Goal: Information Seeking & Learning: Compare options

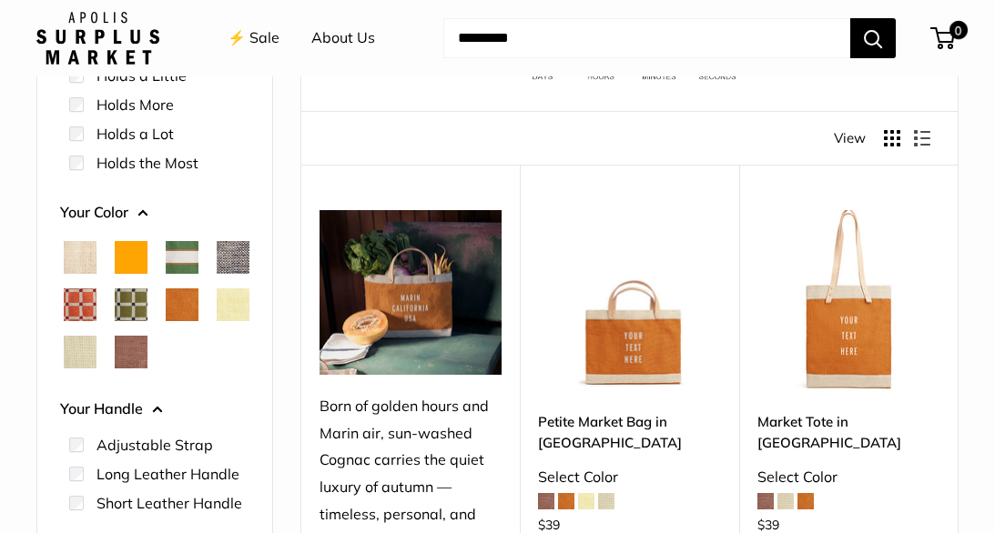
scroll to position [218, 0]
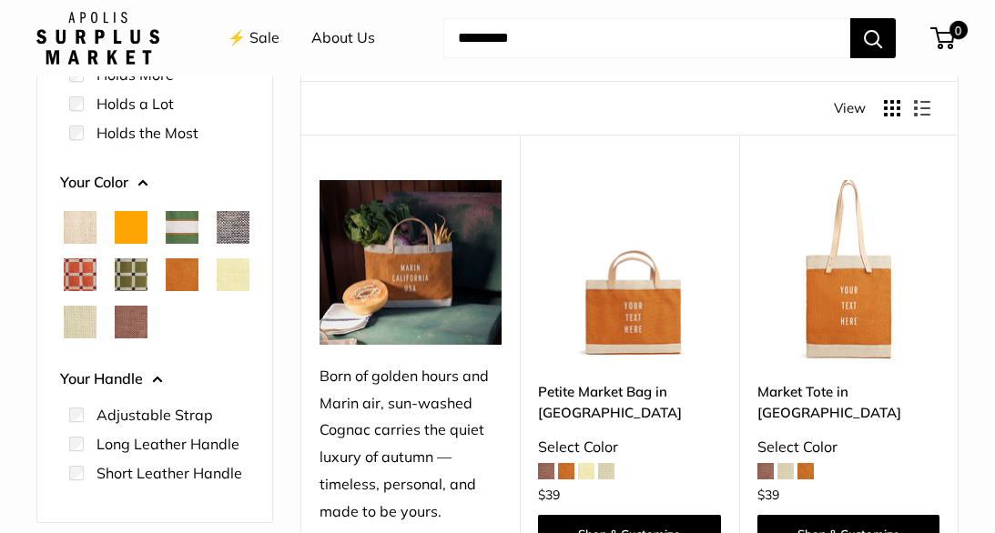
click at [217, 244] on span "Chambray" at bounding box center [233, 227] width 33 height 33
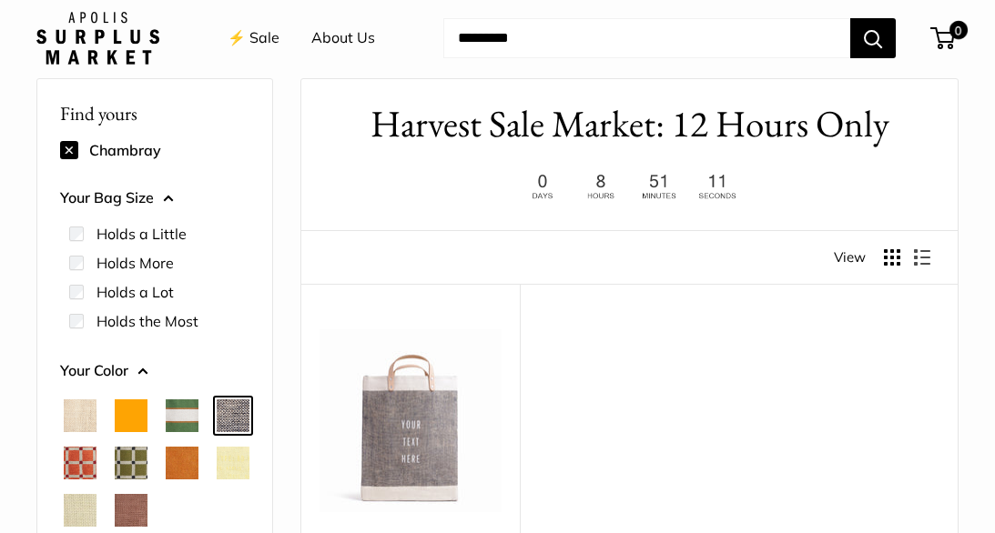
scroll to position [48, 0]
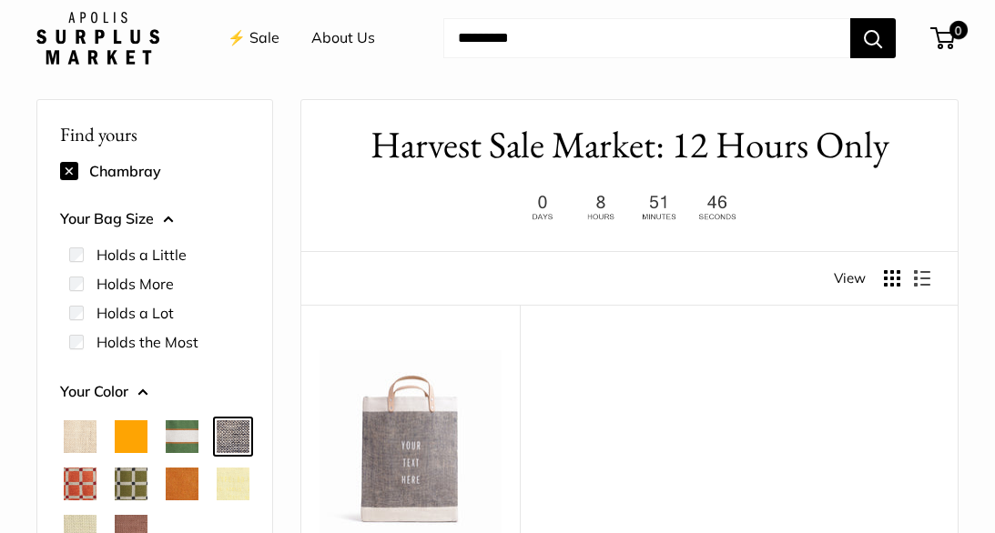
click at [96, 483] on span "Chenille Window Brick" at bounding box center [80, 484] width 33 height 33
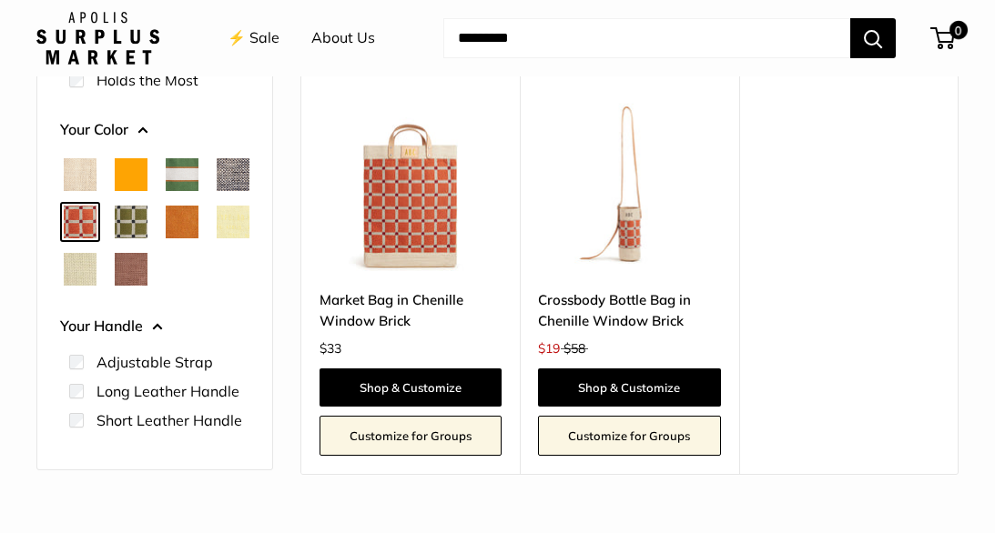
scroll to position [312, 0]
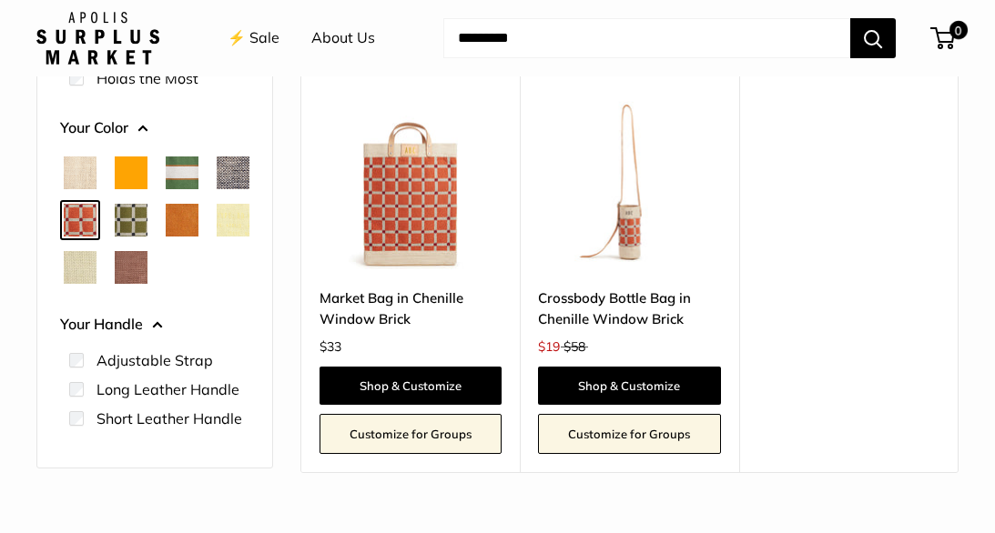
click at [147, 225] on span "Chenille Window Sage" at bounding box center [131, 220] width 33 height 33
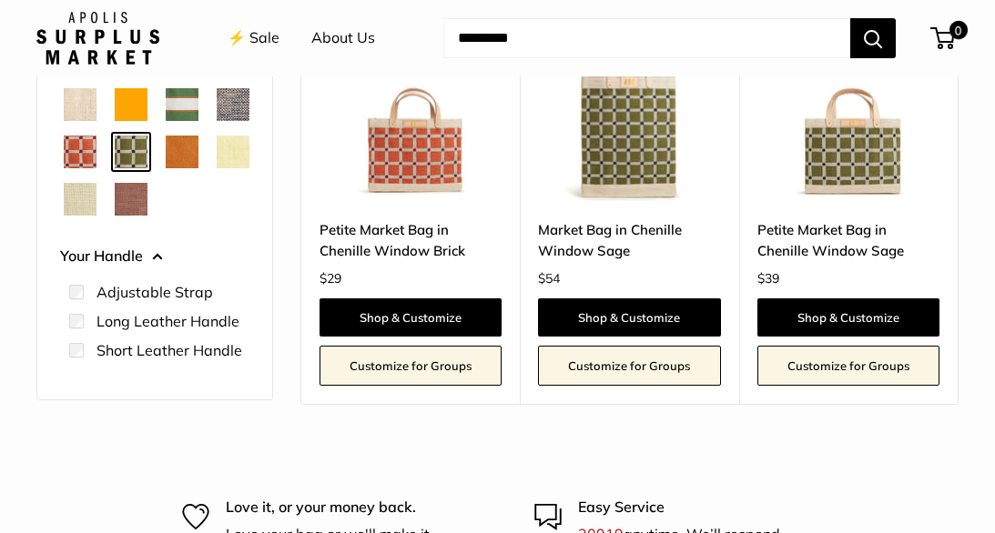
scroll to position [391, 0]
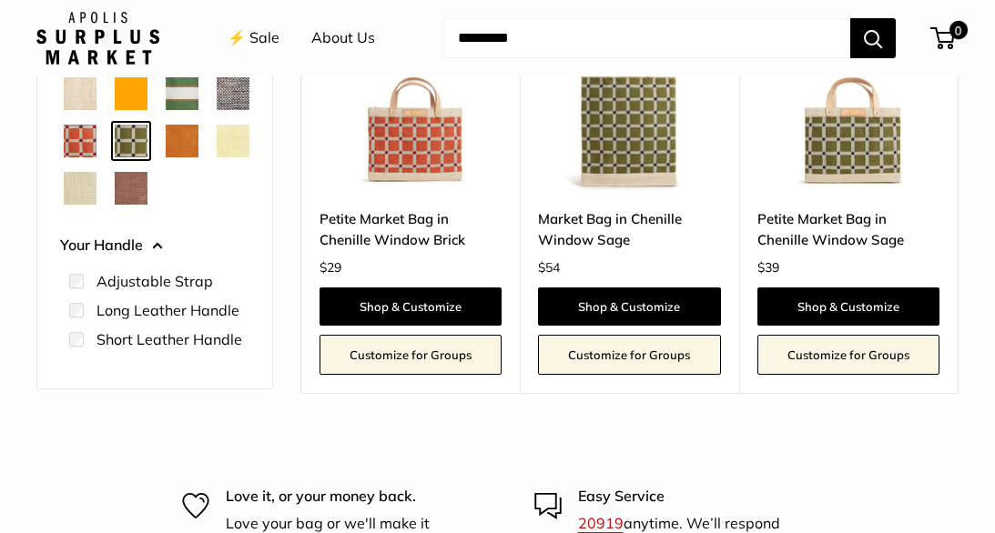
click at [96, 140] on span "Chenille Window Brick" at bounding box center [80, 141] width 33 height 33
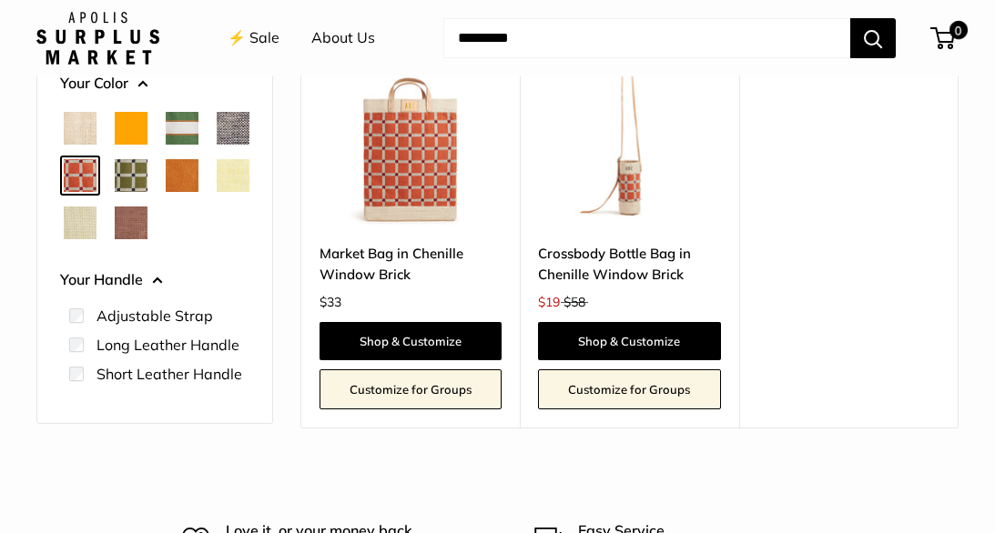
scroll to position [356, 0]
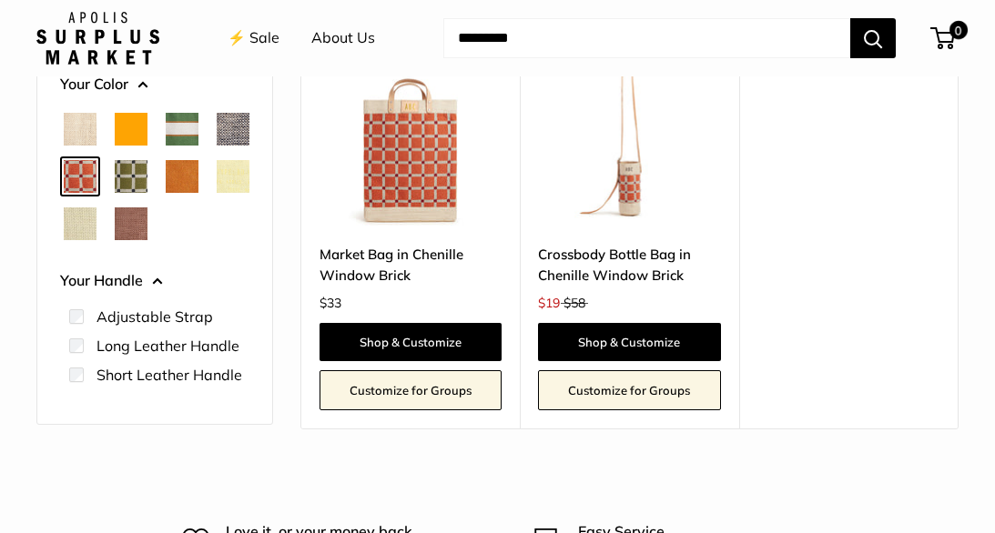
click at [166, 193] on span "Cognac" at bounding box center [182, 176] width 33 height 33
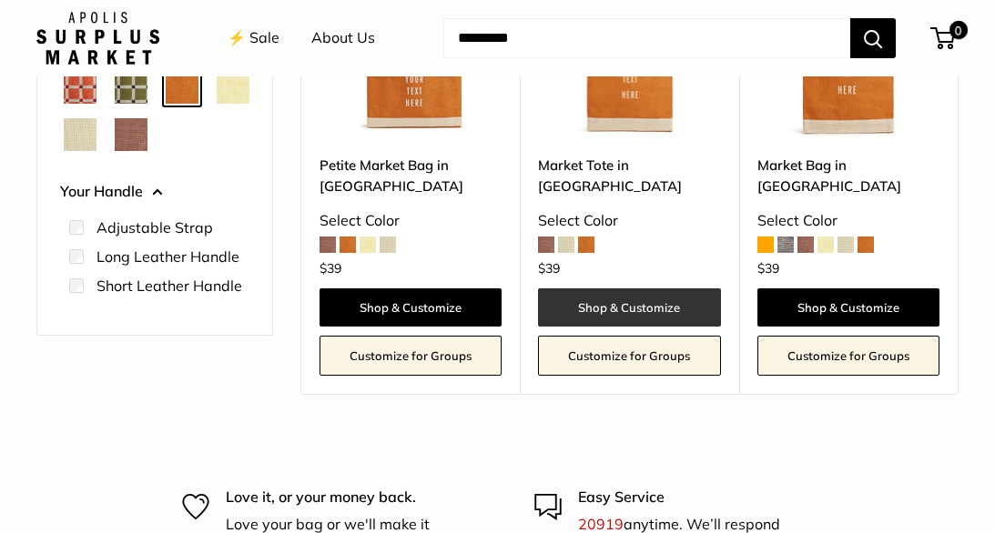
scroll to position [459, 0]
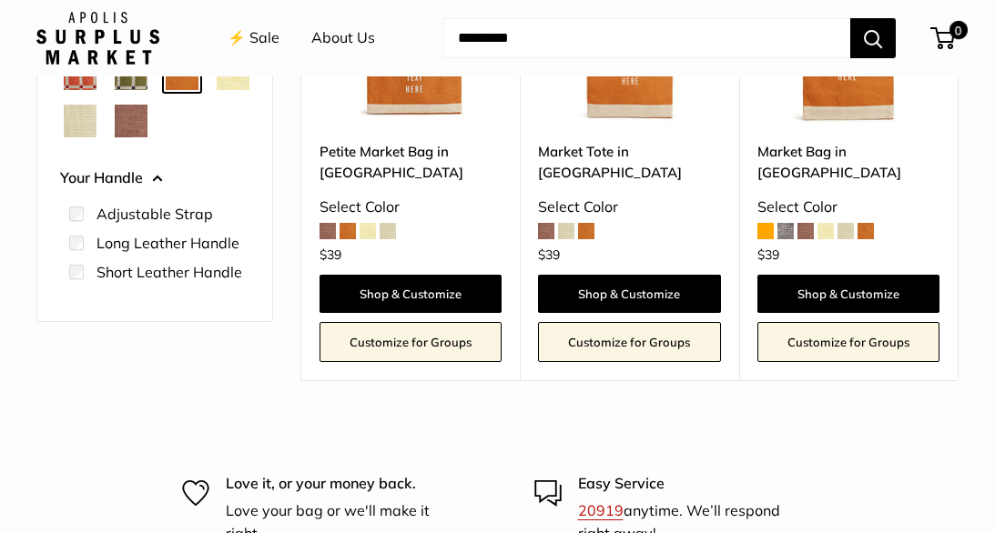
click at [827, 223] on span at bounding box center [825, 231] width 16 height 16
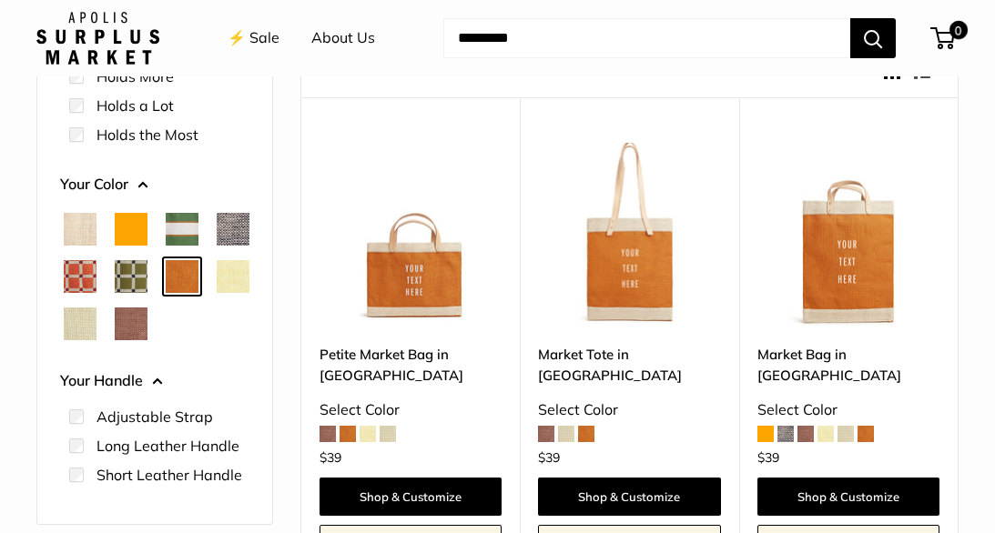
scroll to position [256, 0]
click at [96, 322] on span "Mint Sorbet" at bounding box center [80, 324] width 33 height 33
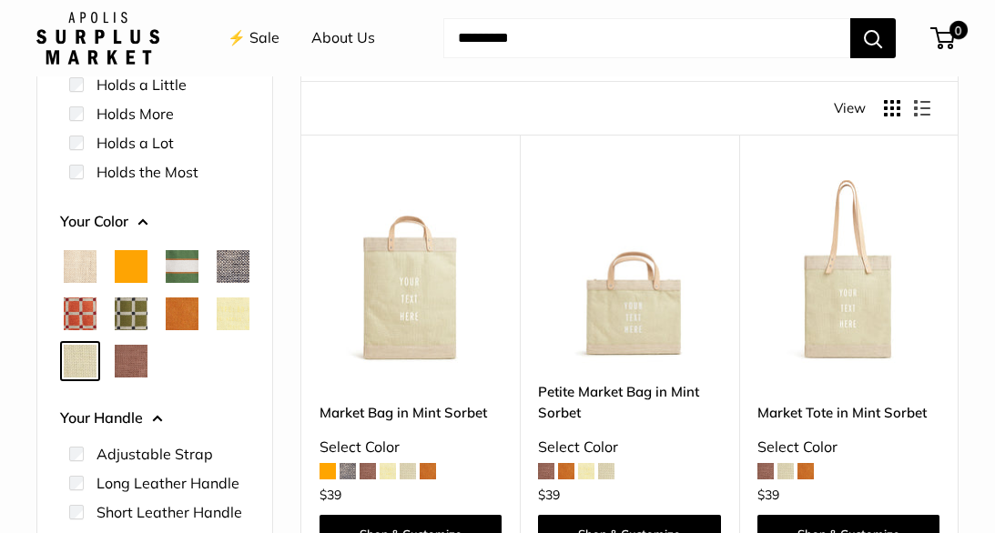
scroll to position [252, 0]
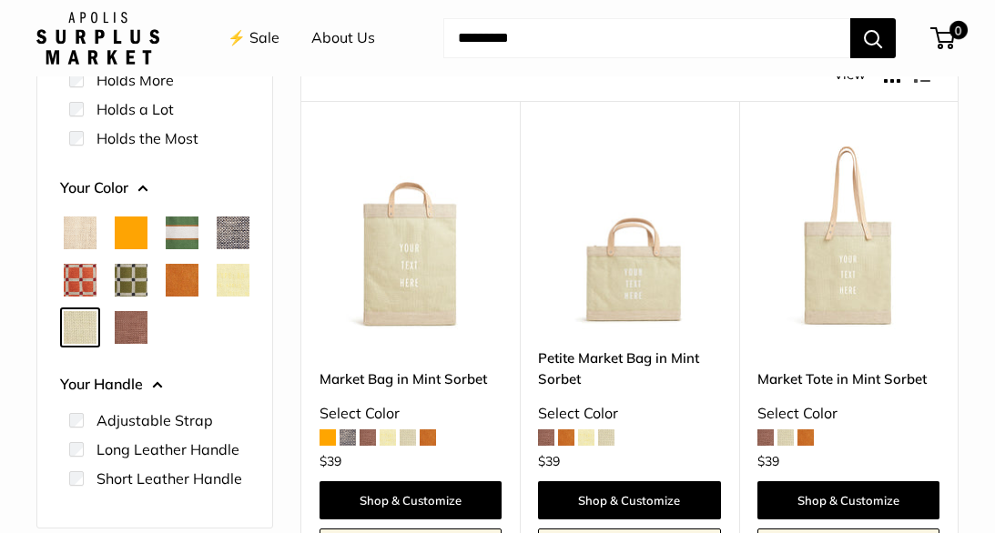
click at [52, 365] on div "Find yours Mint Sorbet Your Bag Size Holds a Little" at bounding box center [154, 212] width 235 height 632
click at [115, 344] on span "Mustang" at bounding box center [131, 327] width 33 height 33
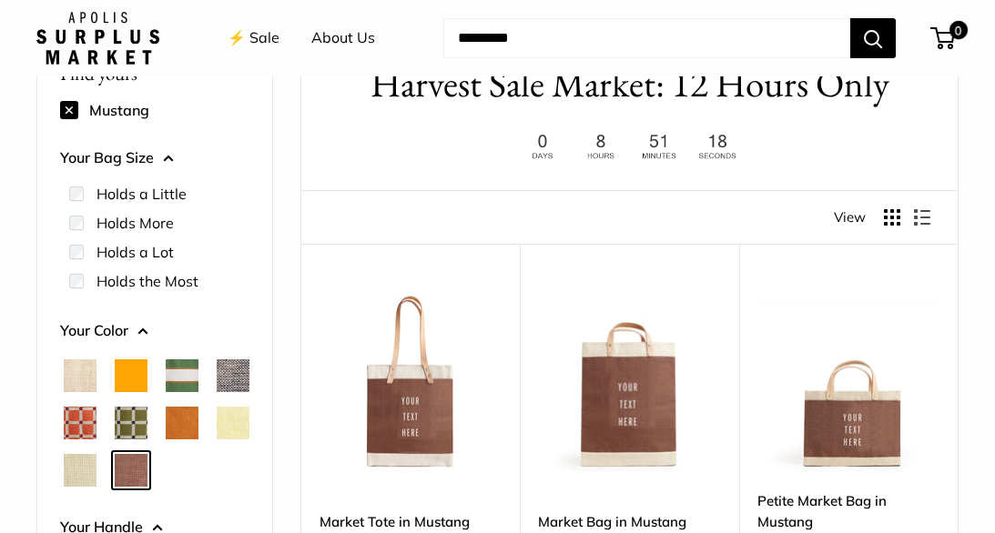
scroll to position [147, 0]
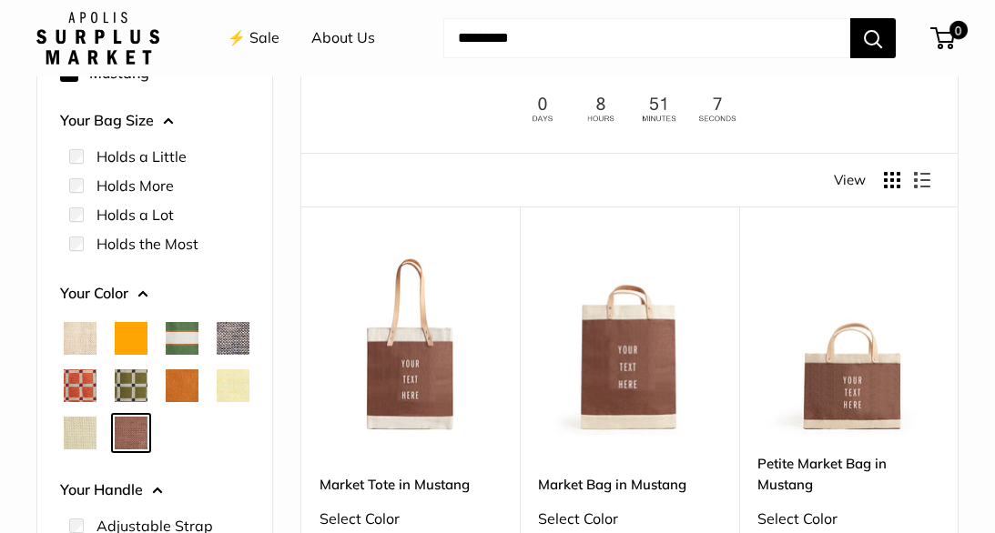
click at [96, 376] on span "Chenille Window Brick" at bounding box center [80, 386] width 33 height 33
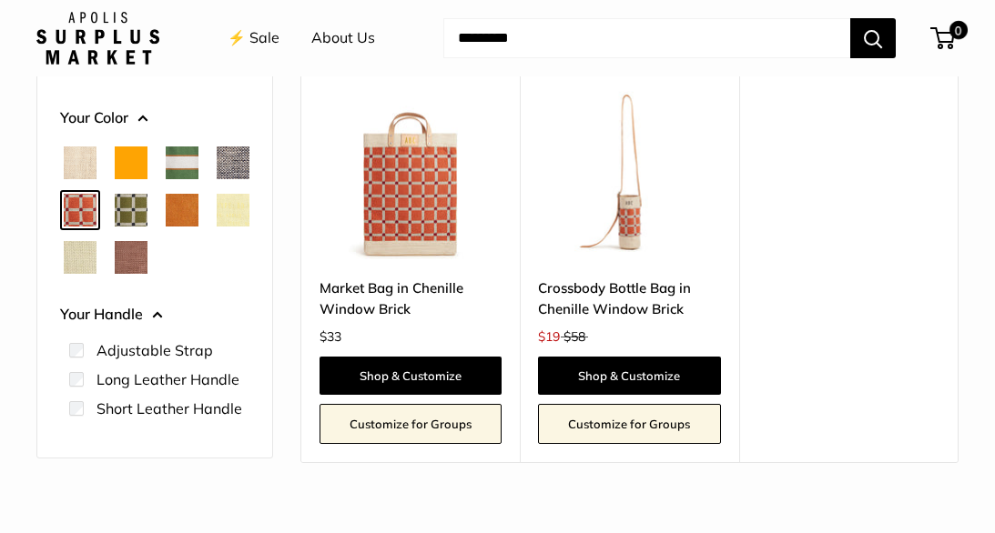
scroll to position [323, 0]
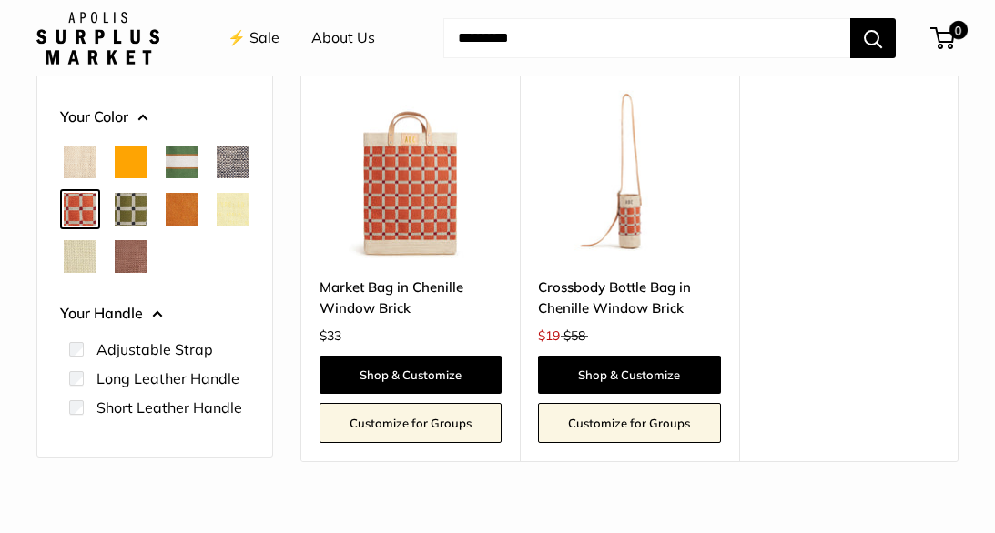
click at [136, 160] on span "Orange" at bounding box center [131, 162] width 33 height 33
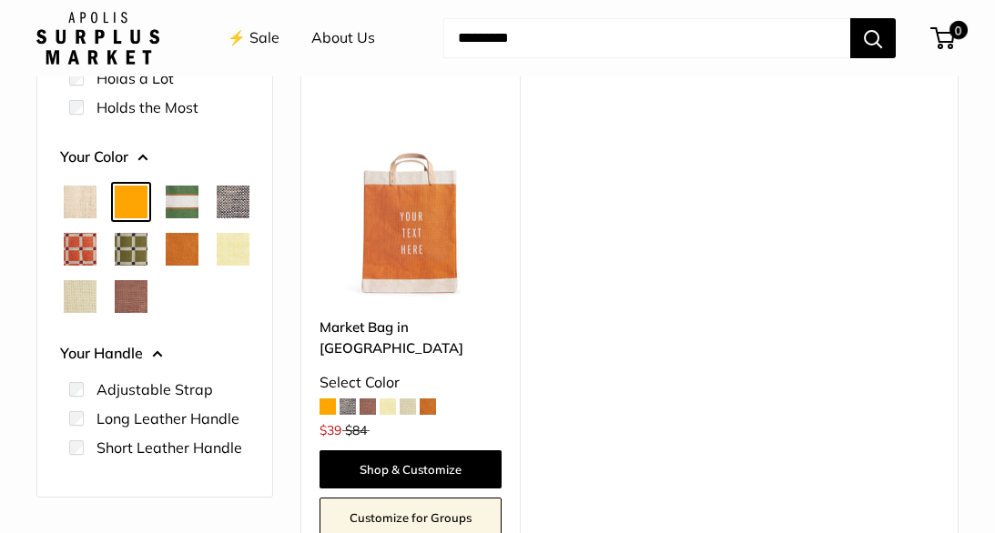
scroll to position [284, 0]
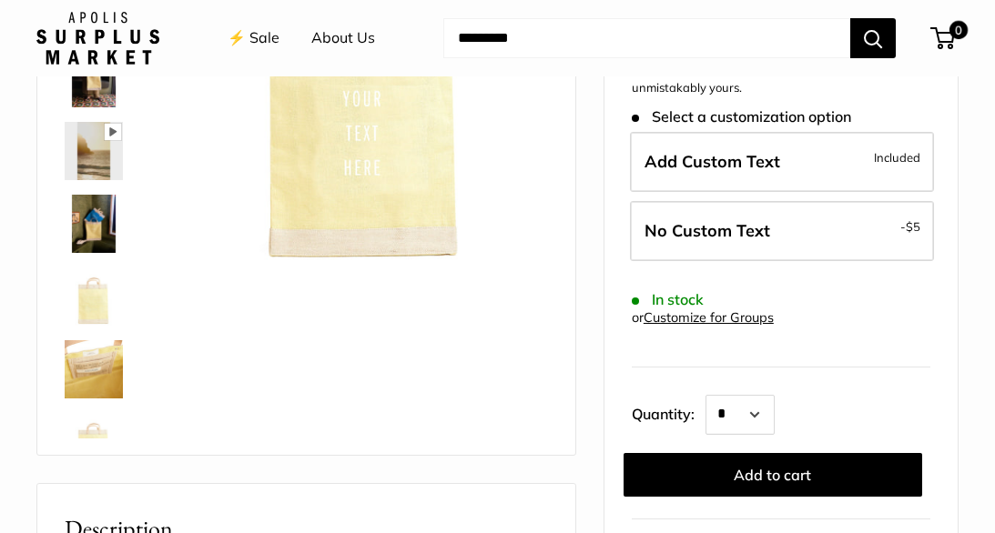
scroll to position [273, 0]
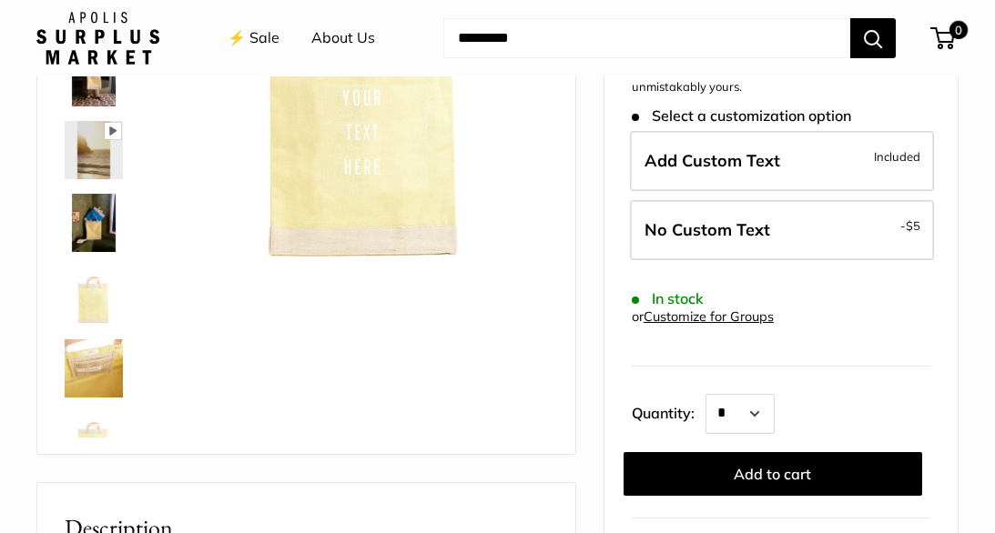
click at [100, 166] on img at bounding box center [94, 150] width 58 height 58
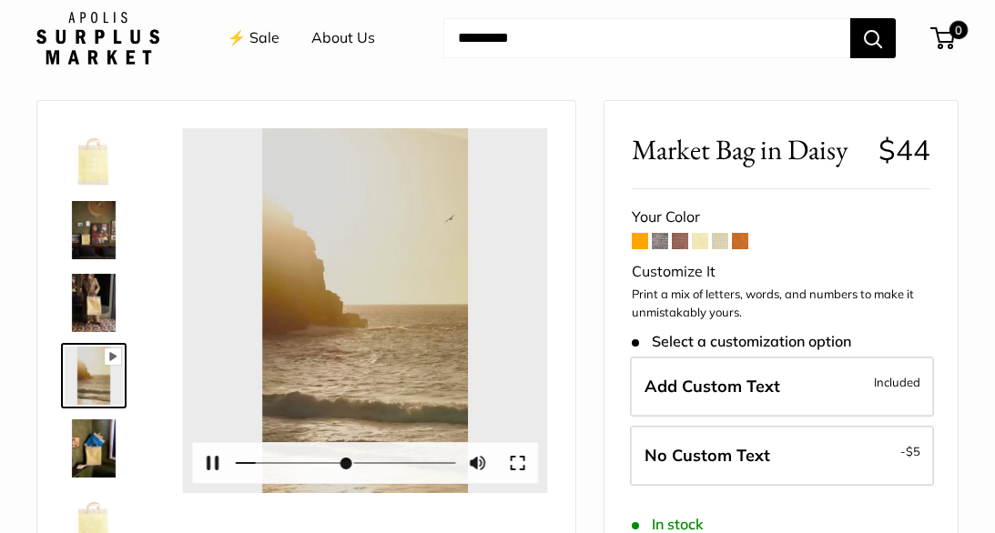
scroll to position [0, 0]
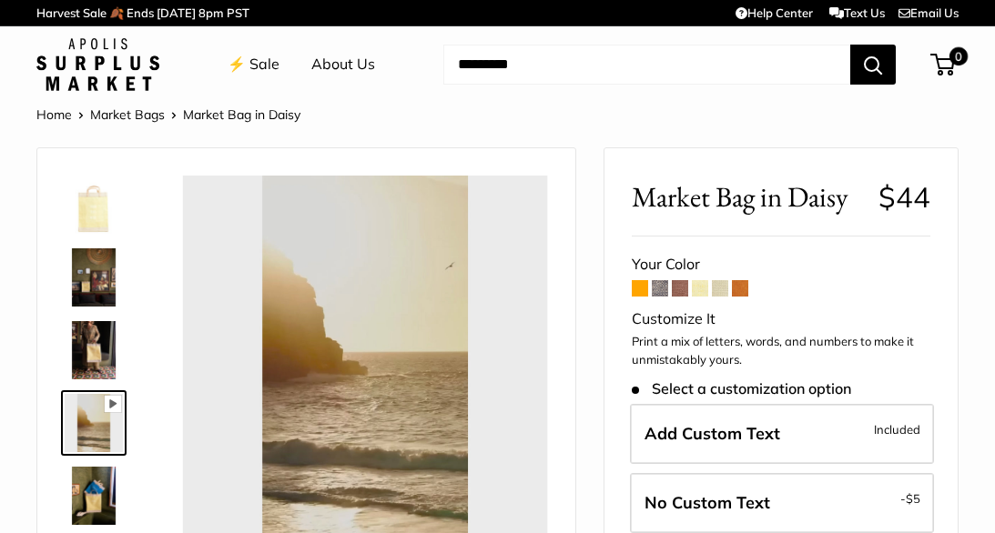
type input "*****"
